Goal: Find specific page/section

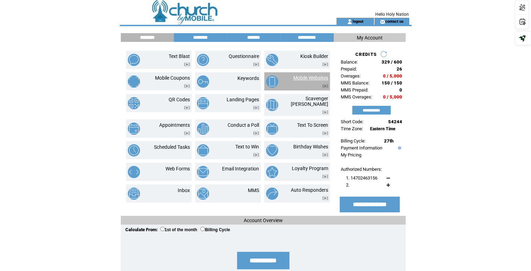
click at [306, 77] on link "Mobile Websites" at bounding box center [310, 78] width 35 height 6
